Goal: Task Accomplishment & Management: Complete application form

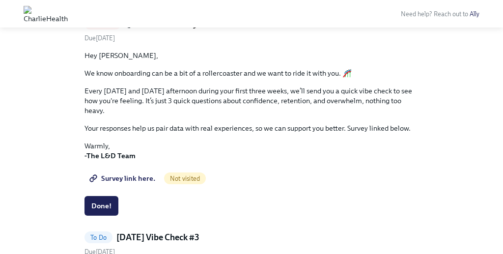
scroll to position [302, 0]
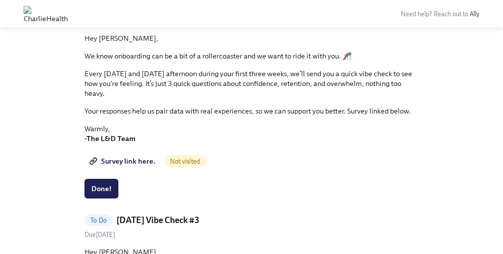
click at [145, 160] on span "Survey link here." at bounding box center [123, 161] width 64 height 10
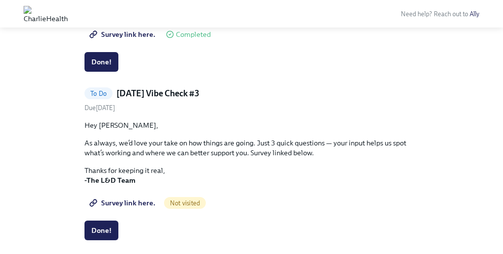
scroll to position [440, 0]
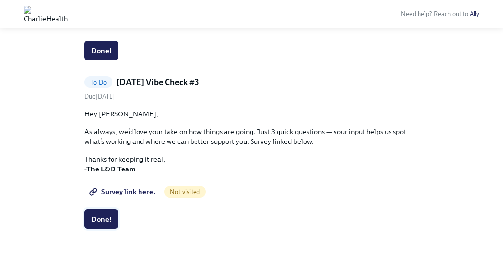
click at [105, 216] on span "Done!" at bounding box center [101, 219] width 20 height 10
click at [137, 192] on span "Survey link here." at bounding box center [123, 192] width 64 height 10
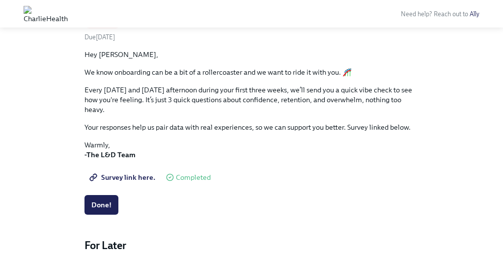
scroll to position [285, 0]
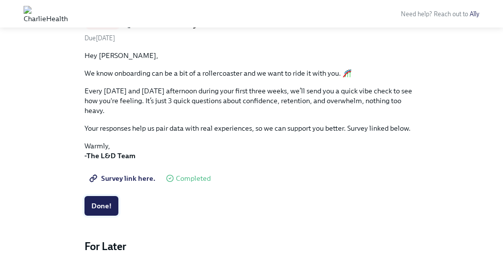
click at [104, 203] on span "Done!" at bounding box center [101, 206] width 20 height 10
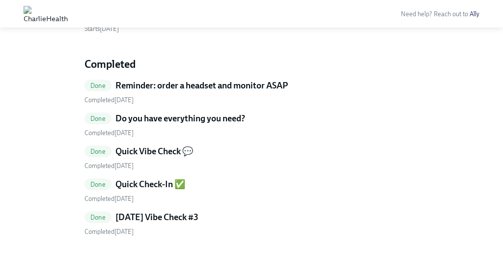
scroll to position [1567, 0]
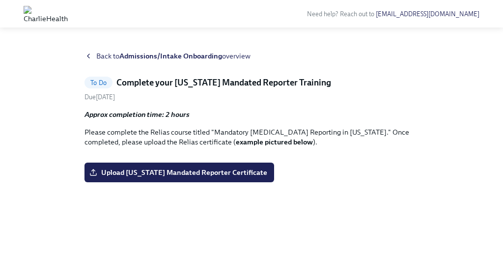
scroll to position [159, 0]
click at [204, 177] on span "Upload Pennsylvania Mandated Reporter Certificate" at bounding box center [179, 172] width 176 height 10
click at [0, 0] on input "Upload Pennsylvania Mandated Reporter Certificate" at bounding box center [0, 0] width 0 height 0
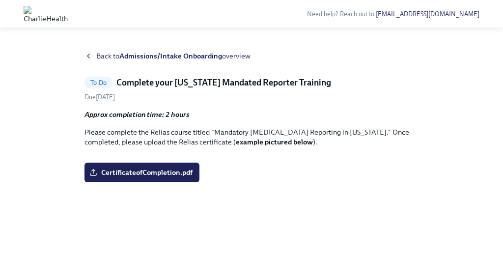
scroll to position [0, 0]
